Goal: Obtain resource: Download file/media

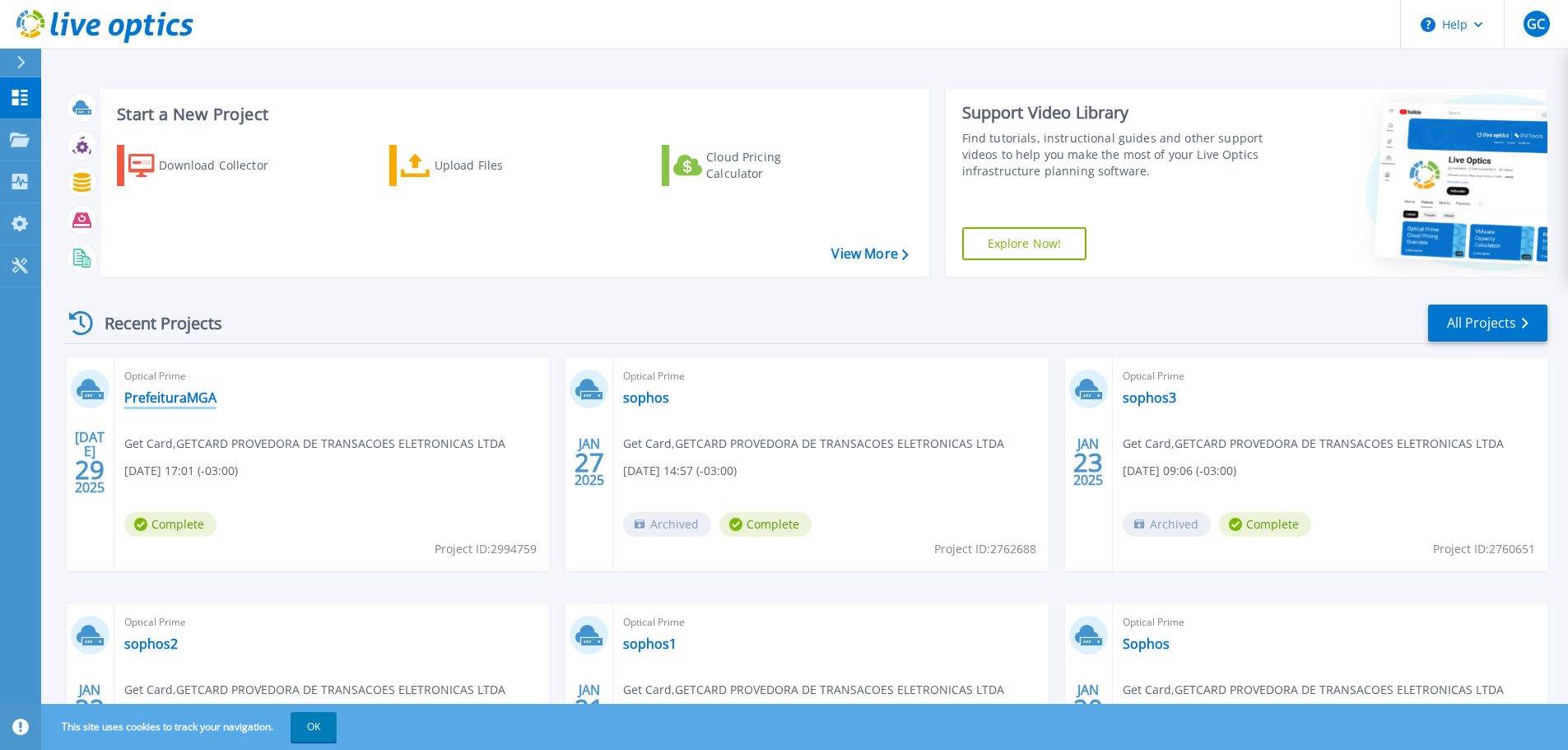
scroll to position [82, 0]
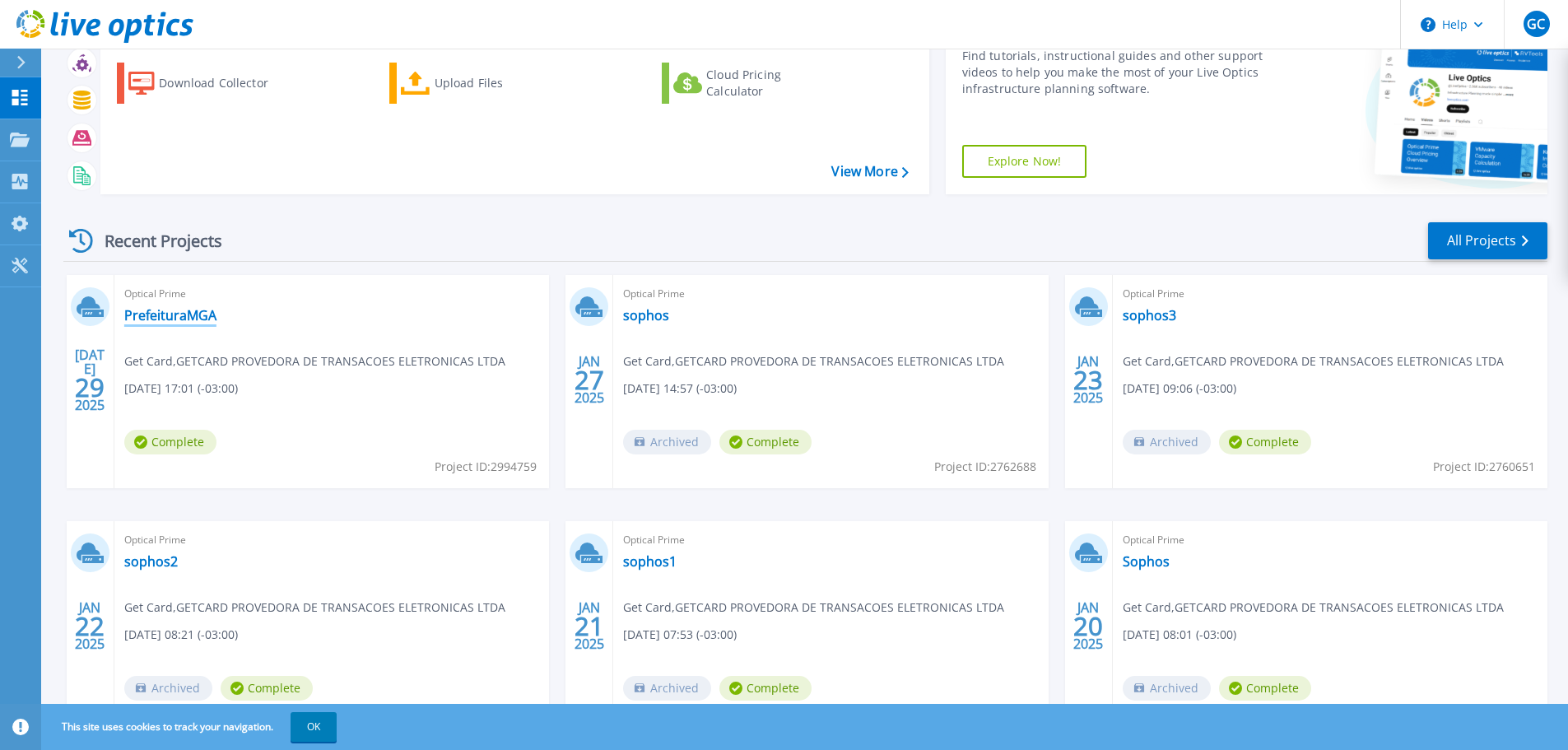
click at [175, 314] on link "PrefeituraMGA" at bounding box center [170, 315] width 92 height 16
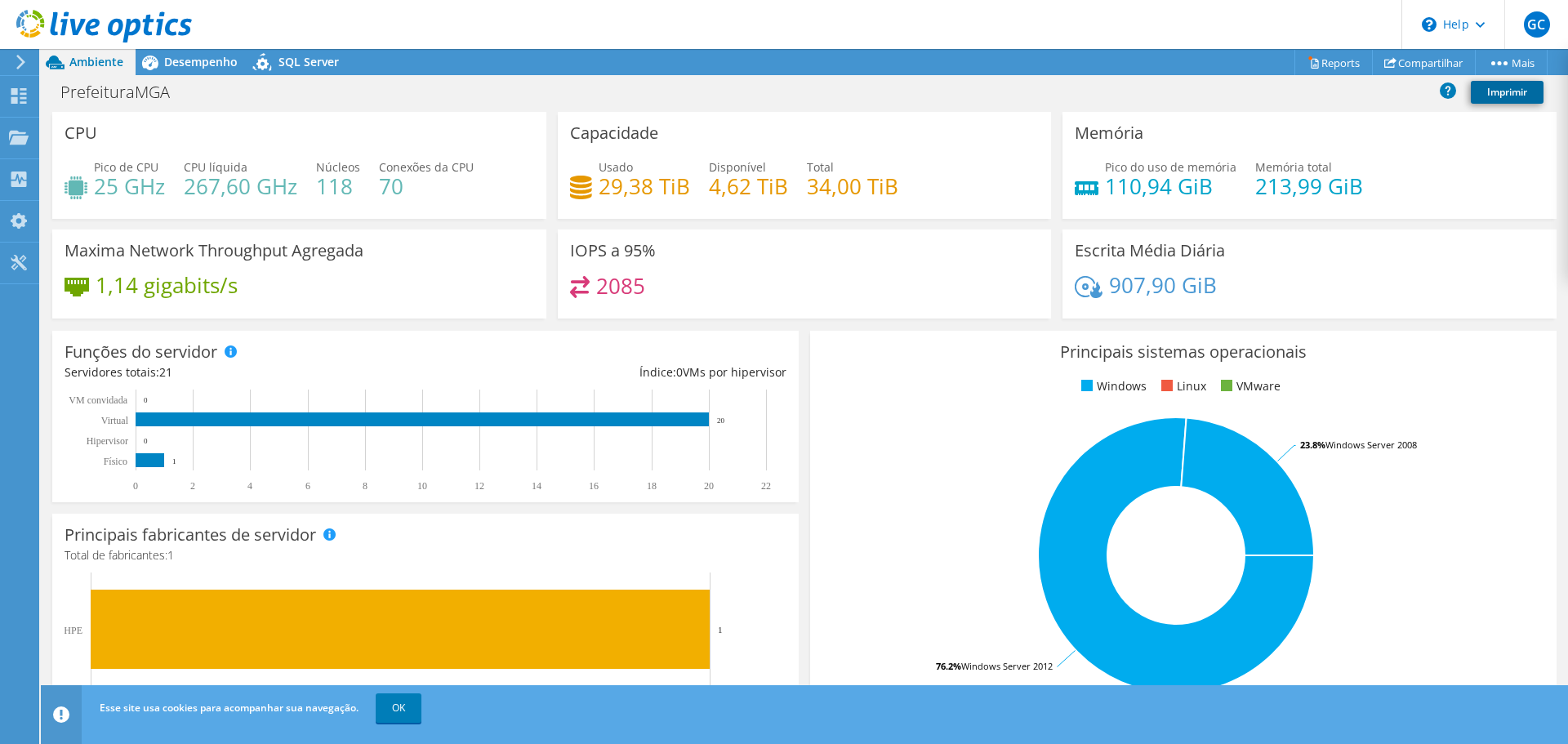
click at [1492, 85] on link "Imprimir" at bounding box center [1507, 92] width 73 height 23
click at [1294, 60] on link "Reports" at bounding box center [1333, 62] width 79 height 25
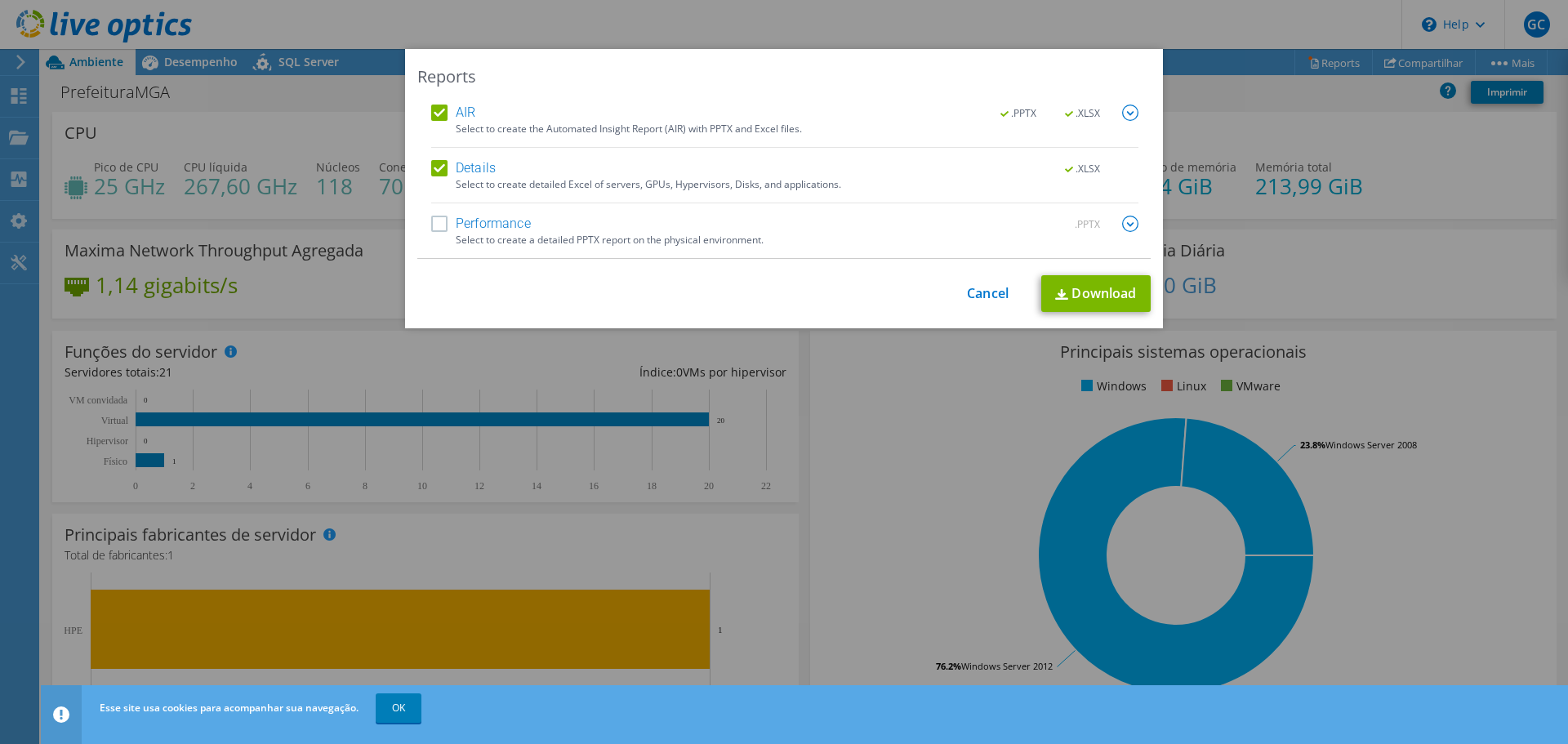
click at [431, 223] on label "Performance" at bounding box center [481, 223] width 100 height 16
click at [0, 0] on input "Performance" at bounding box center [0, 0] width 0 height 0
click at [1068, 291] on link "Download" at bounding box center [1095, 293] width 109 height 36
drag, startPoint x: 979, startPoint y: 291, endPoint x: 959, endPoint y: 304, distance: 23.9
click at [979, 291] on link "Cancel" at bounding box center [987, 293] width 41 height 15
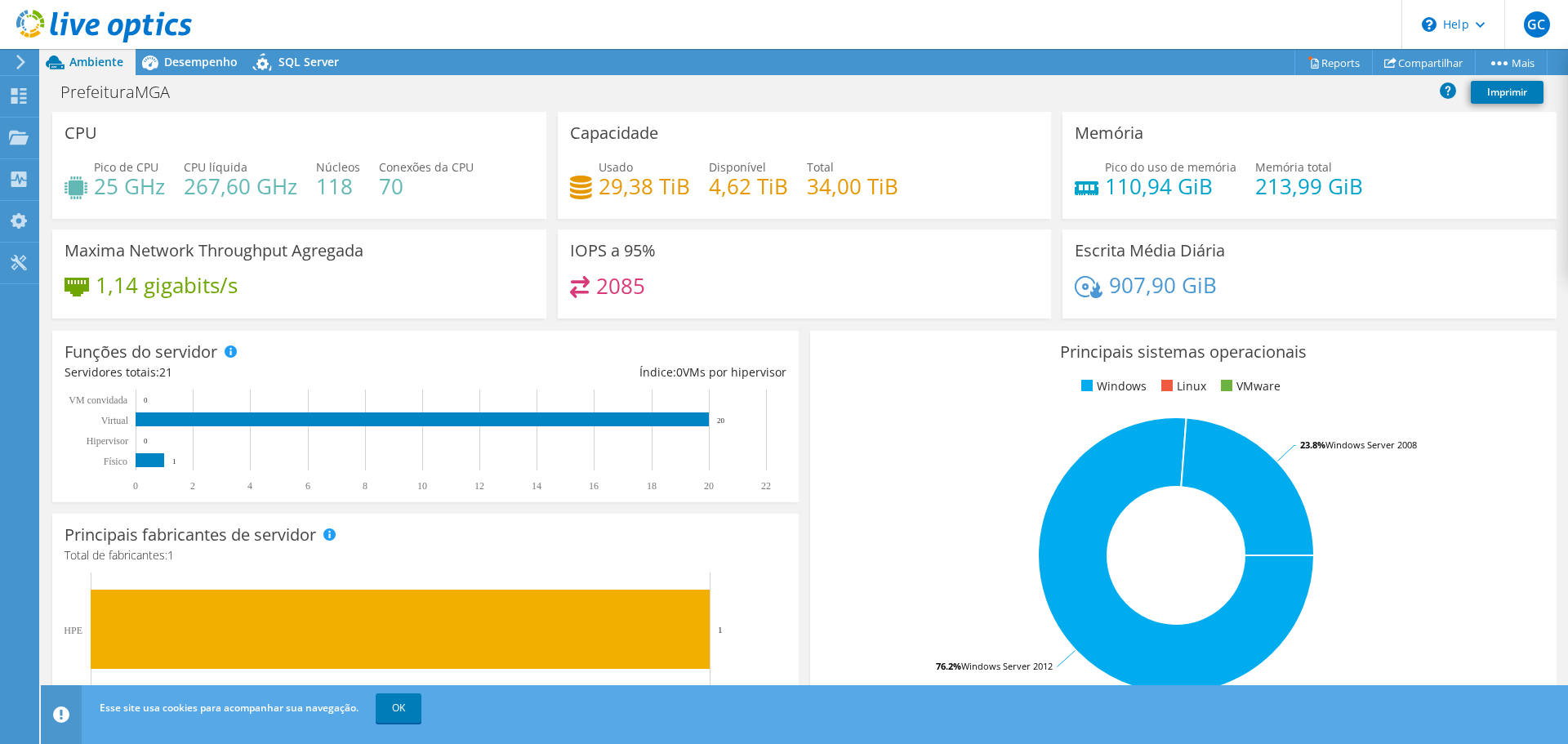
click at [104, 26] on icon at bounding box center [104, 26] width 175 height 34
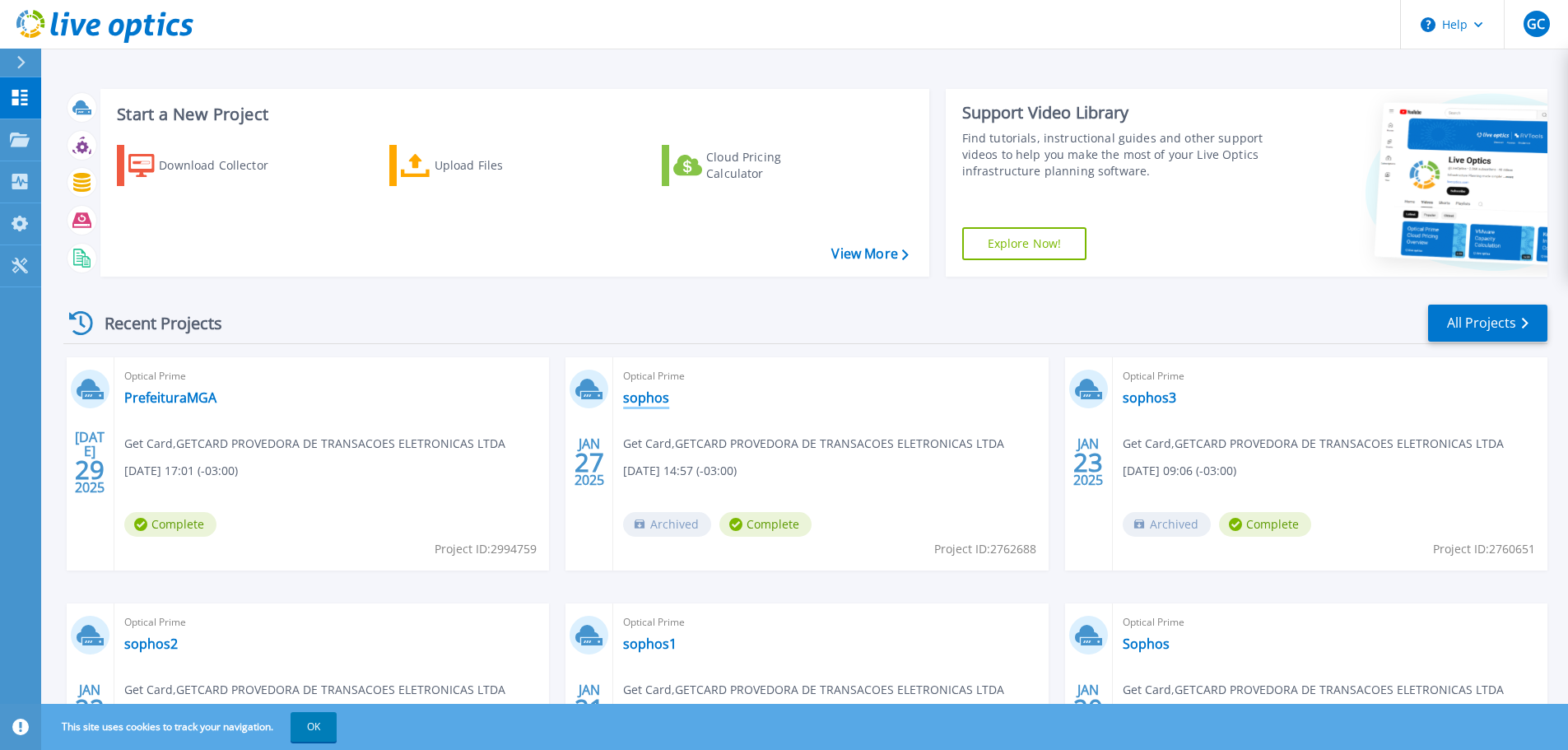
click at [641, 394] on link "sophos" at bounding box center [646, 397] width 46 height 16
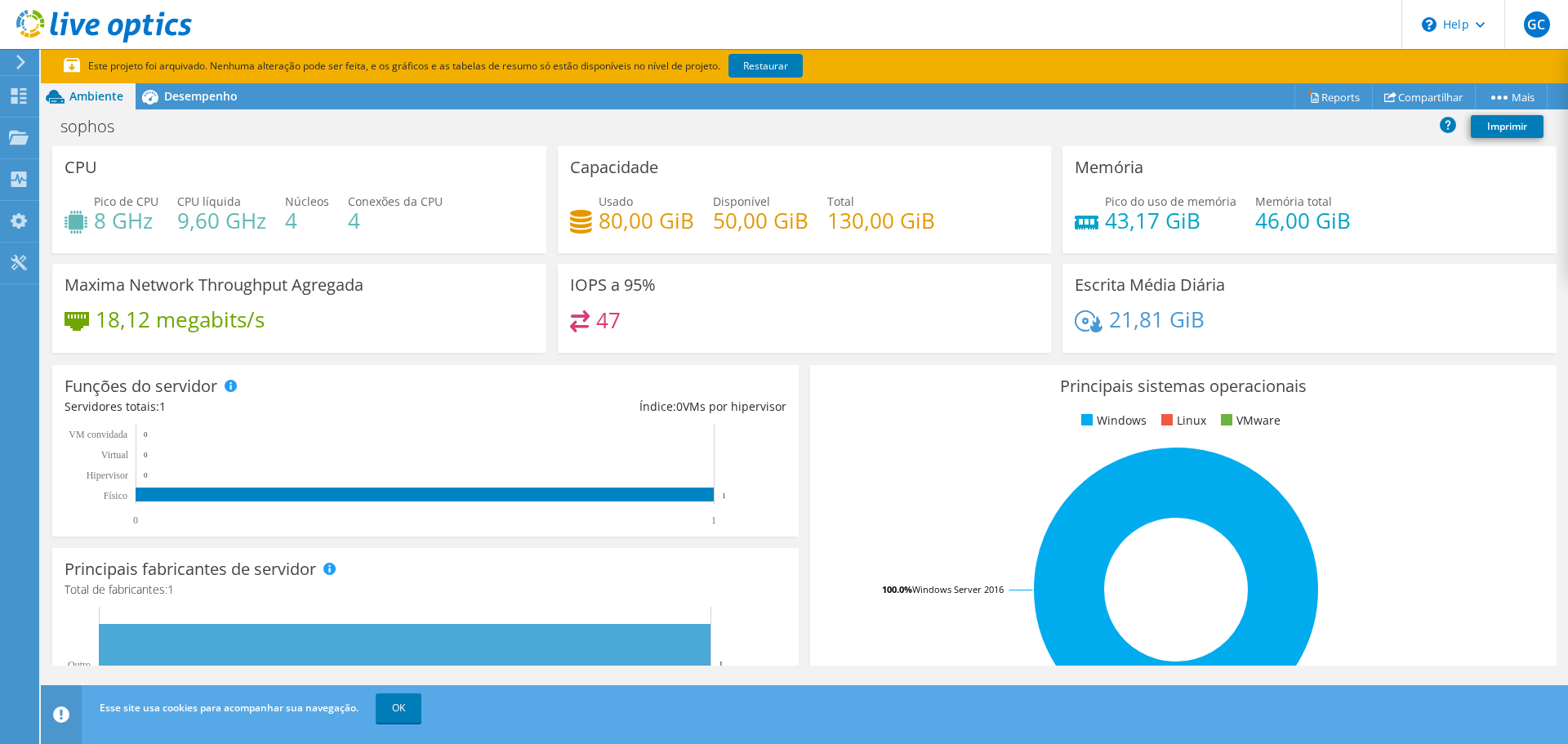
scroll to position [327, 0]
click at [769, 63] on link "Restaurar" at bounding box center [766, 65] width 75 height 24
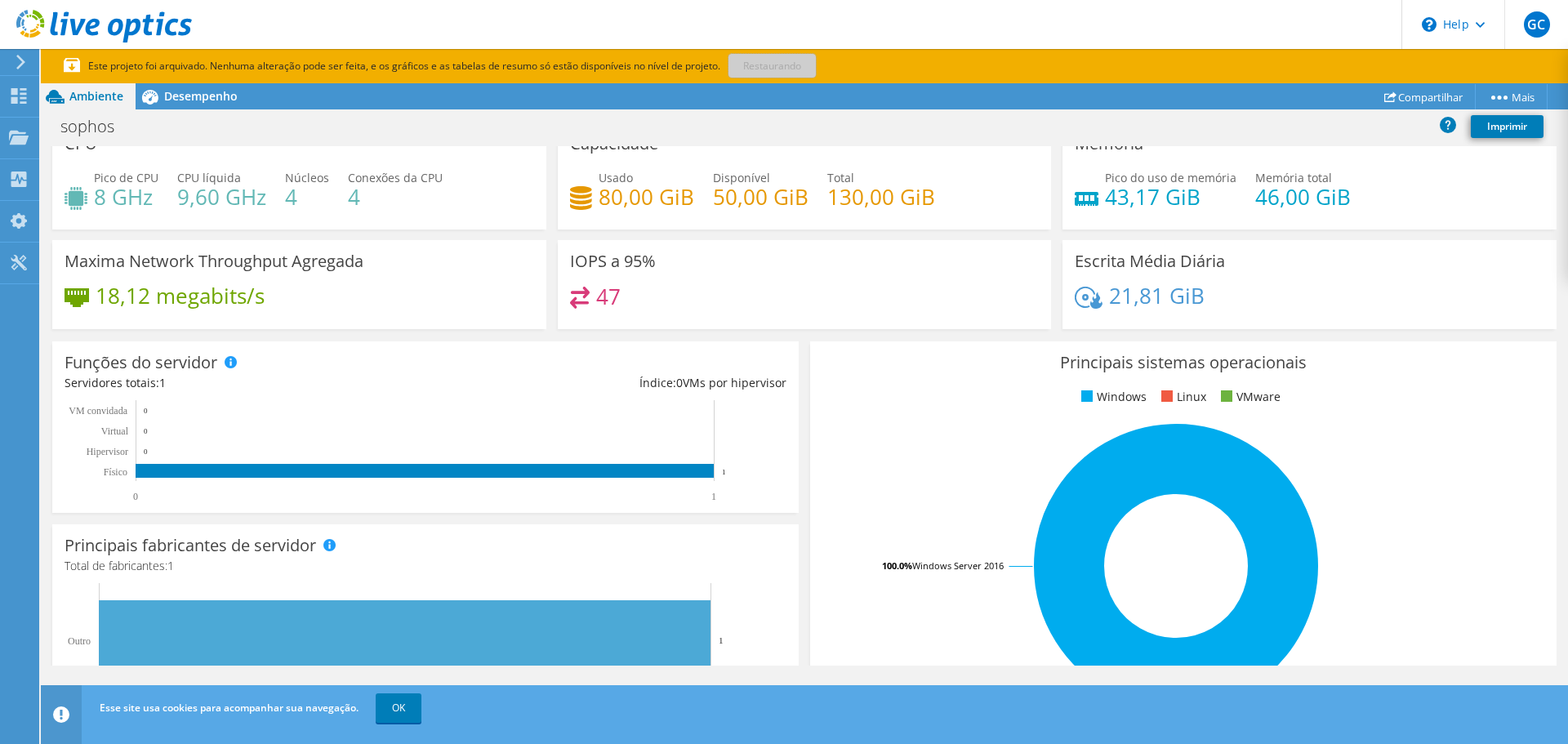
scroll to position [165, 0]
click at [50, 25] on icon at bounding box center [104, 26] width 175 height 34
